Goal: Transaction & Acquisition: Purchase product/service

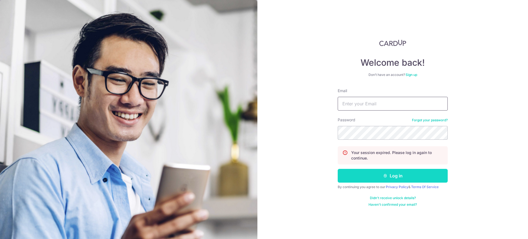
type input "Chongweizeng@gmail.com"
click at [376, 181] on button "Log in" at bounding box center [393, 176] width 110 height 14
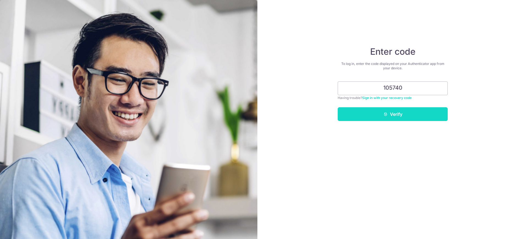
type input "105740"
click at [389, 116] on button "Verify" at bounding box center [393, 114] width 110 height 14
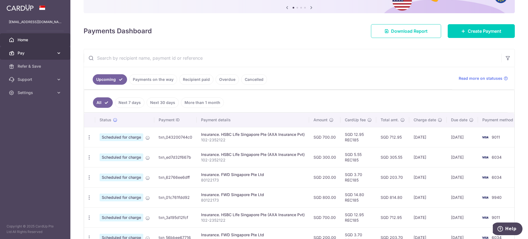
click at [49, 52] on span "Pay" at bounding box center [36, 53] width 36 height 6
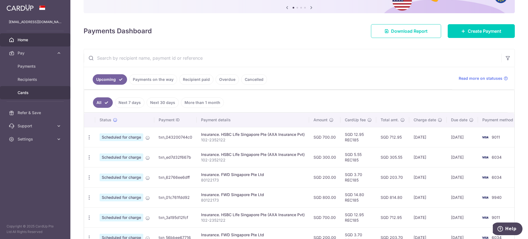
click at [46, 96] on link "Cards" at bounding box center [35, 92] width 70 height 13
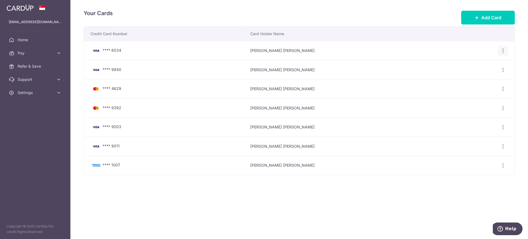
click at [502, 50] on icon "button" at bounding box center [504, 51] width 6 height 6
click at [482, 79] on span "Delete" at bounding box center [484, 79] width 37 height 7
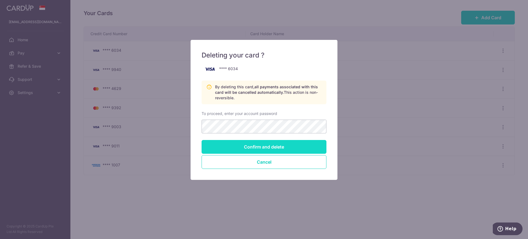
click at [270, 149] on input "Confirm and delete" at bounding box center [264, 147] width 125 height 14
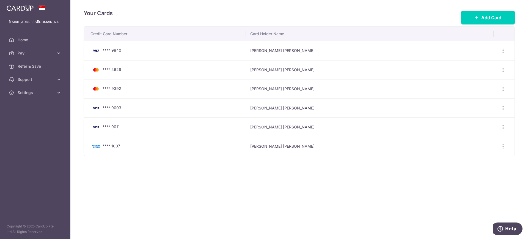
click at [109, 214] on div "Your Cards Add Card Credit Card Number Card Holder Name **** 9940 Wei Zeng Chon…" at bounding box center [299, 119] width 458 height 239
click at [480, 19] on button "Add Card" at bounding box center [488, 18] width 54 height 14
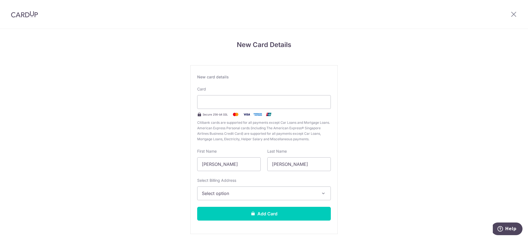
click at [420, 150] on div "New Card Details New card details Card Secure 256-bit SSL Citibank cards are su…" at bounding box center [264, 144] width 528 height 231
click at [369, 103] on div "New Card Details New card details Your card’s expiration year is in the past. C…" at bounding box center [264, 144] width 528 height 231
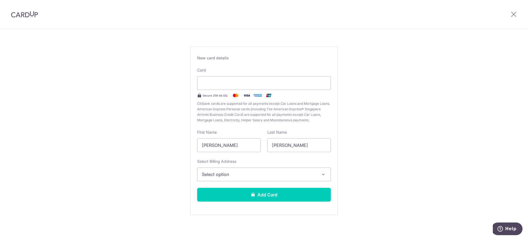
scroll to position [21, 0]
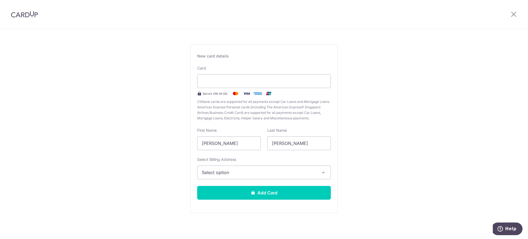
click at [260, 175] on span "Select option" at bounding box center [259, 172] width 114 height 7
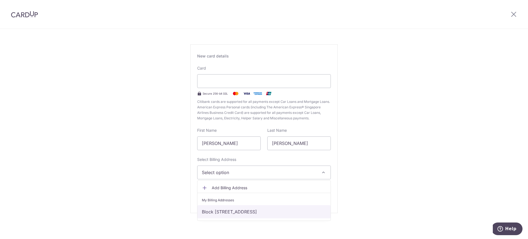
click at [244, 214] on link "Block [STREET_ADDRESS]" at bounding box center [264, 211] width 133 height 13
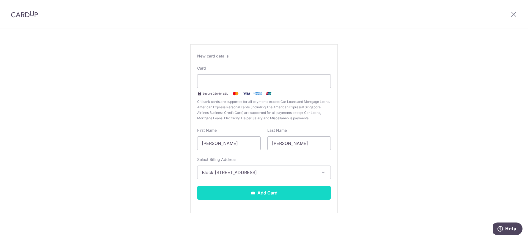
click at [263, 194] on button "Add Card" at bounding box center [264, 193] width 134 height 14
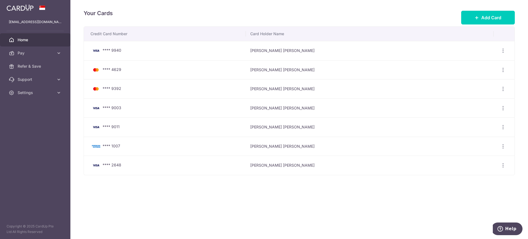
click at [39, 41] on span "Home" at bounding box center [36, 40] width 36 height 6
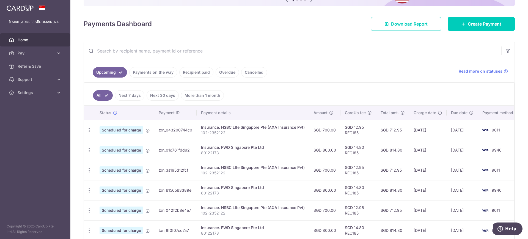
scroll to position [65, 0]
drag, startPoint x: 202, startPoint y: 132, endPoint x: 224, endPoint y: 132, distance: 22.0
click at [224, 132] on p "102-2352122" at bounding box center [253, 133] width 104 height 6
copy p "102-2352122"
click at [224, 132] on p "102-2352122" at bounding box center [253, 133] width 104 height 6
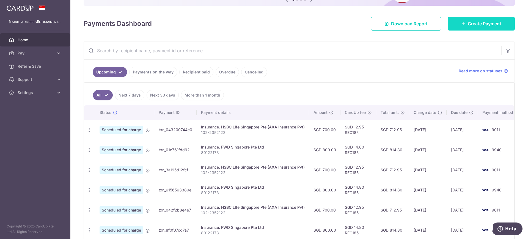
click at [492, 28] on link "Create Payment" at bounding box center [481, 24] width 67 height 14
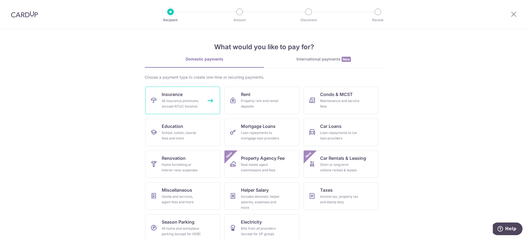
click at [201, 111] on link "Insurance All insurance premiums (except NTUC Income)" at bounding box center [182, 101] width 75 height 28
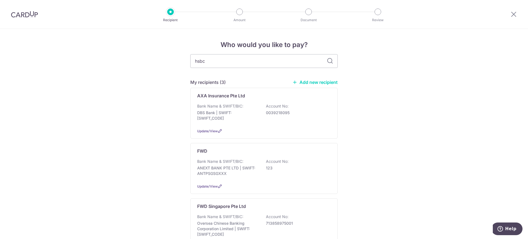
type input "hsbc l"
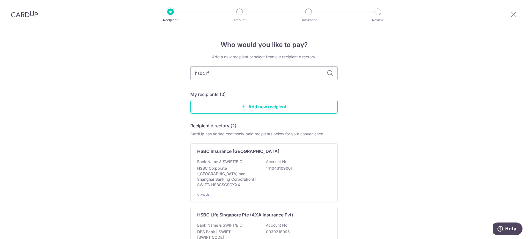
type input "hsbc ife"
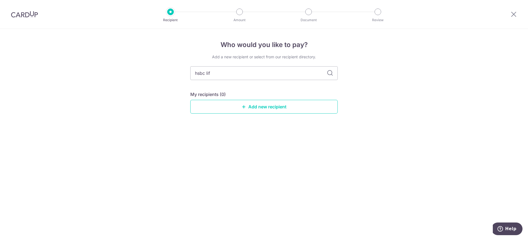
type input "hsbc life"
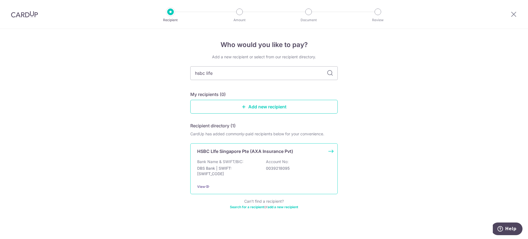
click at [234, 170] on p "DBS Bank | SWIFT: DBSSSGSGXXX" at bounding box center [228, 171] width 62 height 11
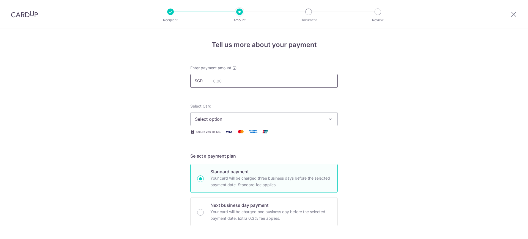
drag, startPoint x: 0, startPoint y: 0, endPoint x: 232, endPoint y: 83, distance: 246.5
click at [232, 83] on input "text" at bounding box center [263, 81] width 147 height 14
type input "300.00"
click at [233, 121] on span "Select option" at bounding box center [259, 119] width 128 height 7
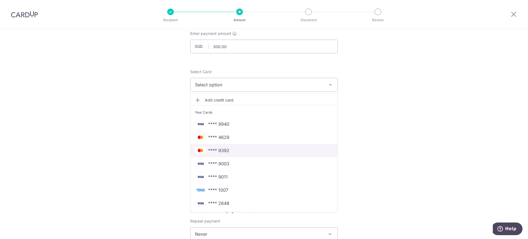
scroll to position [37, 0]
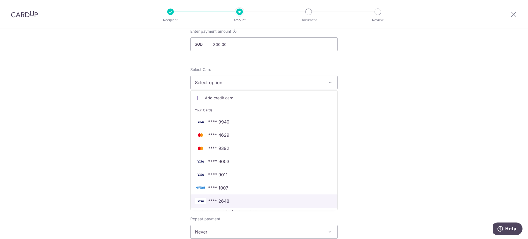
click at [237, 202] on span "**** 2648" at bounding box center [264, 201] width 138 height 7
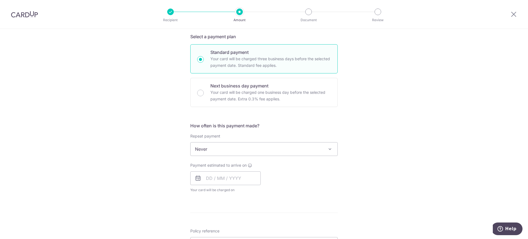
scroll to position [143, 0]
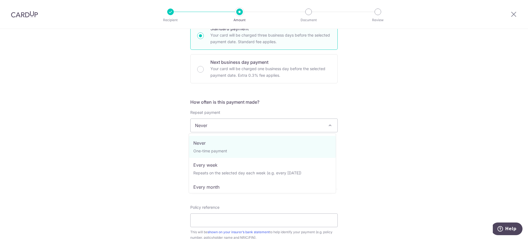
click at [287, 129] on span "Never" at bounding box center [264, 125] width 147 height 13
select select "3"
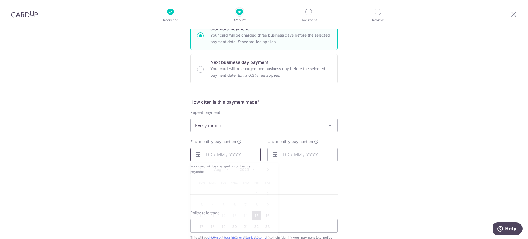
click at [220, 158] on input "text" at bounding box center [225, 155] width 70 height 14
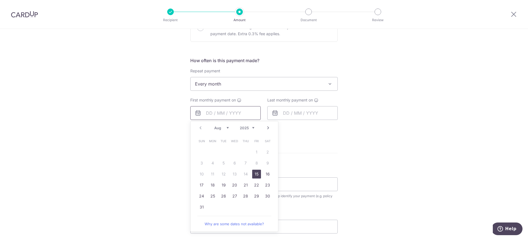
scroll to position [188, 0]
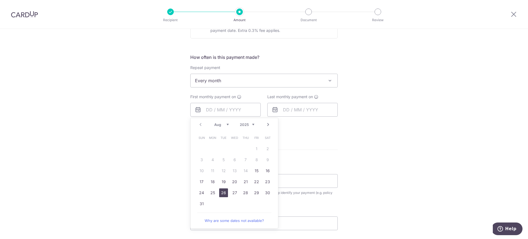
click at [222, 194] on link "26" at bounding box center [223, 192] width 9 height 9
type input "[DATE]"
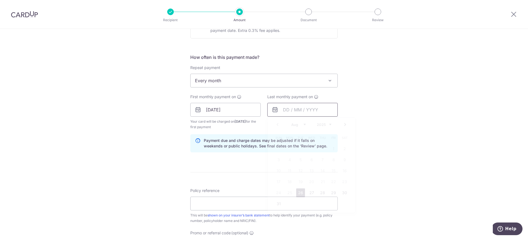
click at [303, 106] on input "text" at bounding box center [302, 110] width 70 height 14
click at [317, 124] on select "2025 2026 2027 2028 2029 2030 2031 2032 2033 2034 2035" at bounding box center [324, 124] width 15 height 4
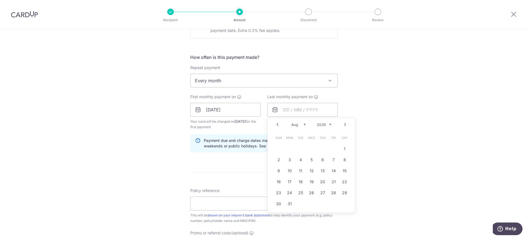
click at [300, 127] on div "Jan Feb Mar Apr May Jun Jul Aug Sep Oct Nov Dec 2025 2026 2027 2028 2029 2030 2…" at bounding box center [311, 124] width 40 height 5
click at [303, 124] on select "Jan Feb Mar Apr May Jun Jul Aug Sep Oct Nov Dec" at bounding box center [298, 124] width 15 height 4
click at [290, 194] on link "26" at bounding box center [289, 192] width 9 height 9
type input "26/01/2026"
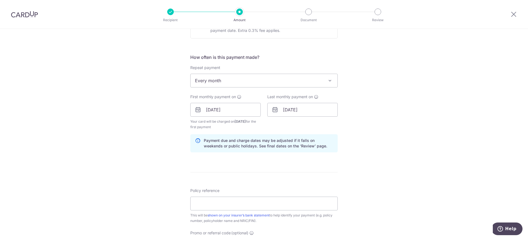
click at [351, 150] on div "Tell us more about your payment Enter payment amount SGD 300.00 300.00 Select C…" at bounding box center [264, 104] width 528 height 526
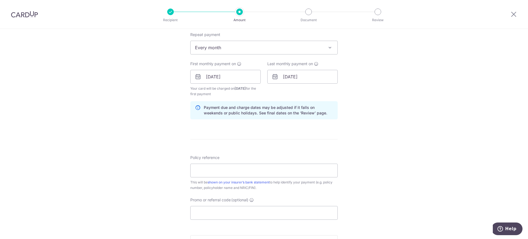
scroll to position [227, 0]
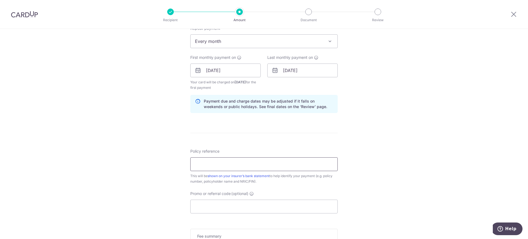
click at [309, 158] on input "Policy reference" at bounding box center [263, 164] width 147 height 14
paste input "102-2352122"
type input "102-2352122"
click at [292, 206] on input "Promo or referral code (optional)" at bounding box center [263, 207] width 147 height 14
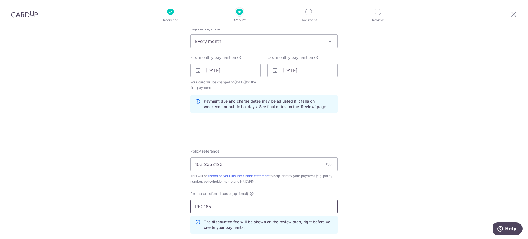
type input "REC185"
click at [351, 194] on div "Tell us more about your payment Enter payment amount SGD 300.00 300.00 Select C…" at bounding box center [264, 77] width 528 height 551
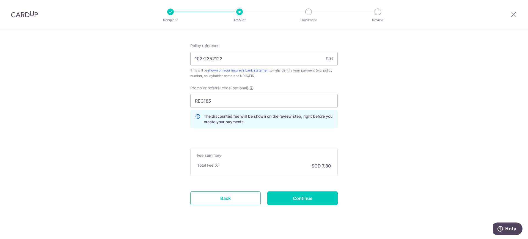
scroll to position [340, 0]
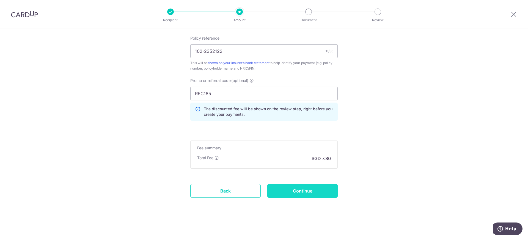
click at [314, 193] on input "Continue" at bounding box center [302, 191] width 70 height 14
type input "Create Schedule"
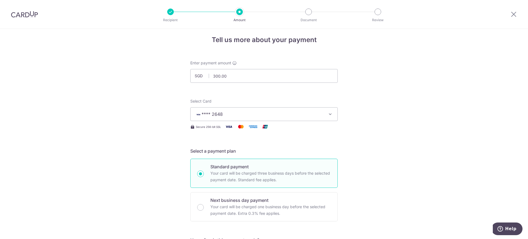
scroll to position [0, 0]
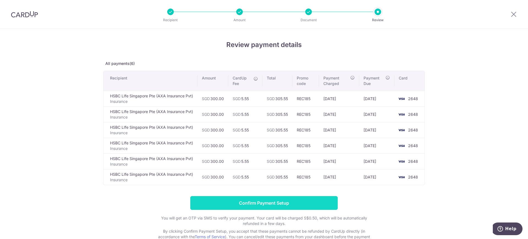
click at [282, 203] on input "Confirm Payment Setup" at bounding box center [263, 203] width 147 height 14
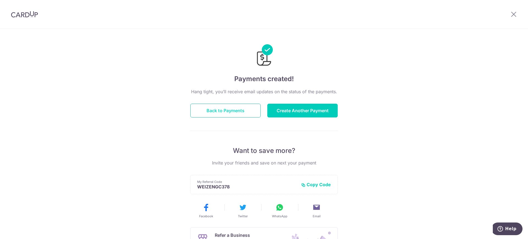
click at [240, 107] on button "Back to Payments" at bounding box center [225, 111] width 70 height 14
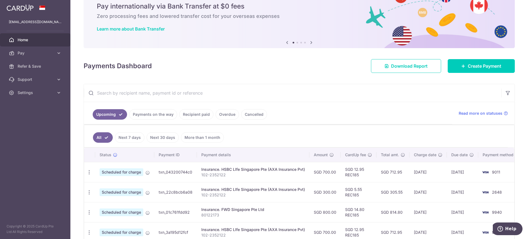
scroll to position [24, 0]
